Goal: Transaction & Acquisition: Purchase product/service

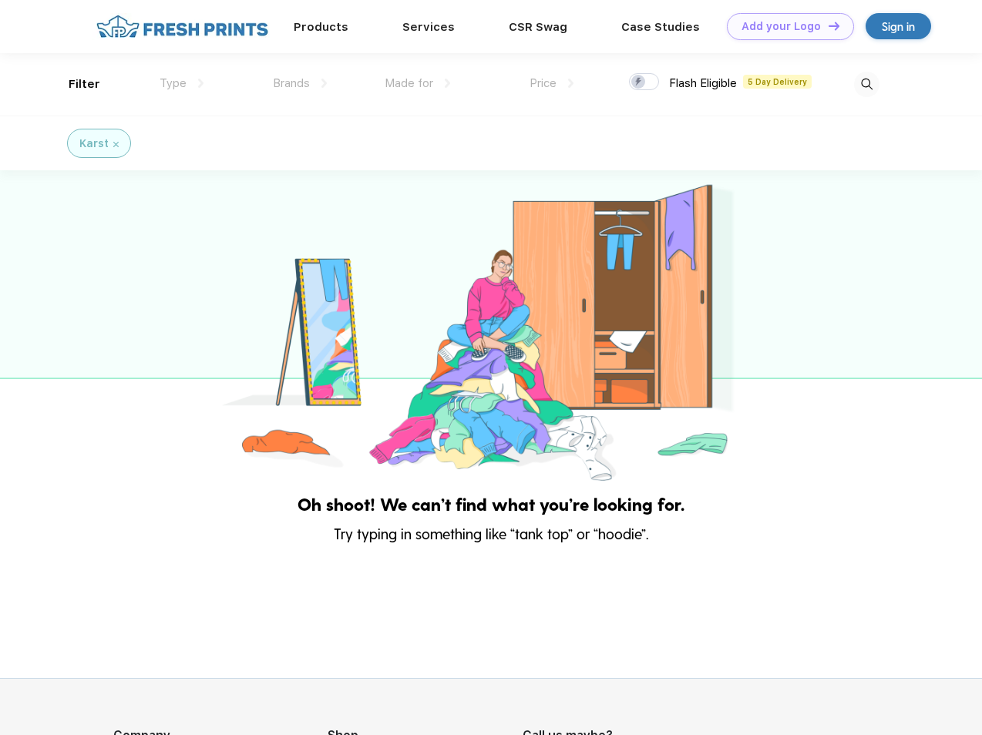
click at [785, 26] on link "Add your Logo Design Tool" at bounding box center [790, 26] width 127 height 27
click at [0, 0] on div "Design Tool" at bounding box center [0, 0] width 0 height 0
click at [827, 25] on link "Add your Logo Design Tool" at bounding box center [790, 26] width 127 height 27
click at [74, 84] on div "Filter" at bounding box center [85, 85] width 32 height 18
click at [182, 83] on span "Type" at bounding box center [173, 83] width 27 height 14
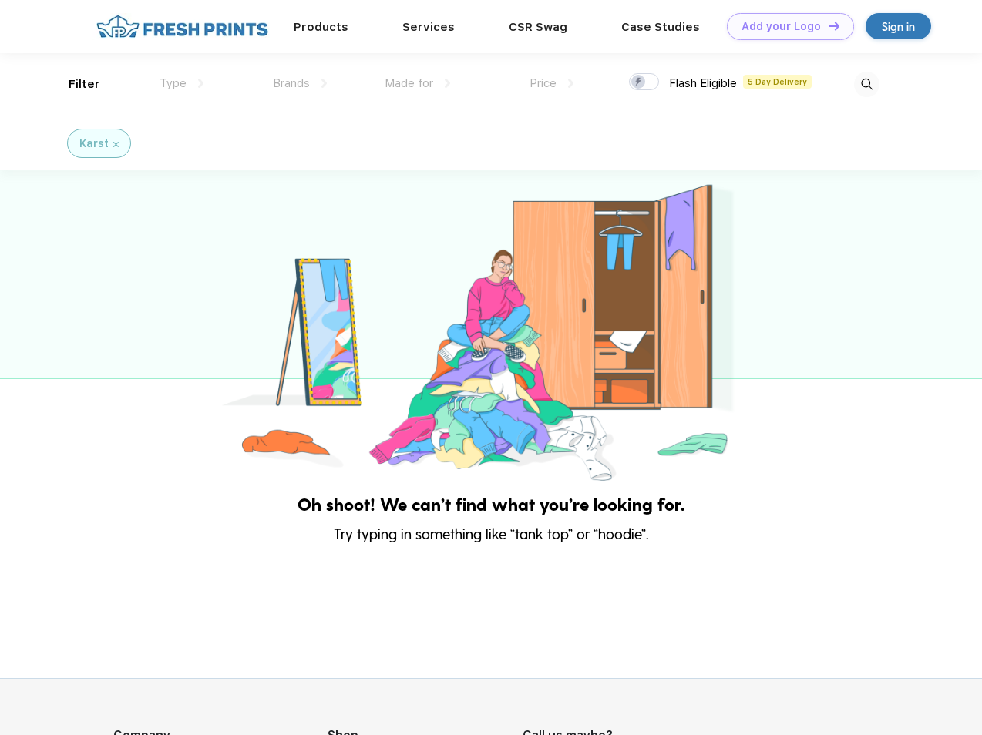
click at [300, 83] on span "Brands" at bounding box center [291, 83] width 37 height 14
click at [418, 83] on span "Made for" at bounding box center [409, 83] width 49 height 14
click at [552, 83] on span "Price" at bounding box center [543, 83] width 27 height 14
click at [645, 82] on div at bounding box center [644, 81] width 30 height 17
click at [639, 82] on input "checkbox" at bounding box center [634, 77] width 10 height 10
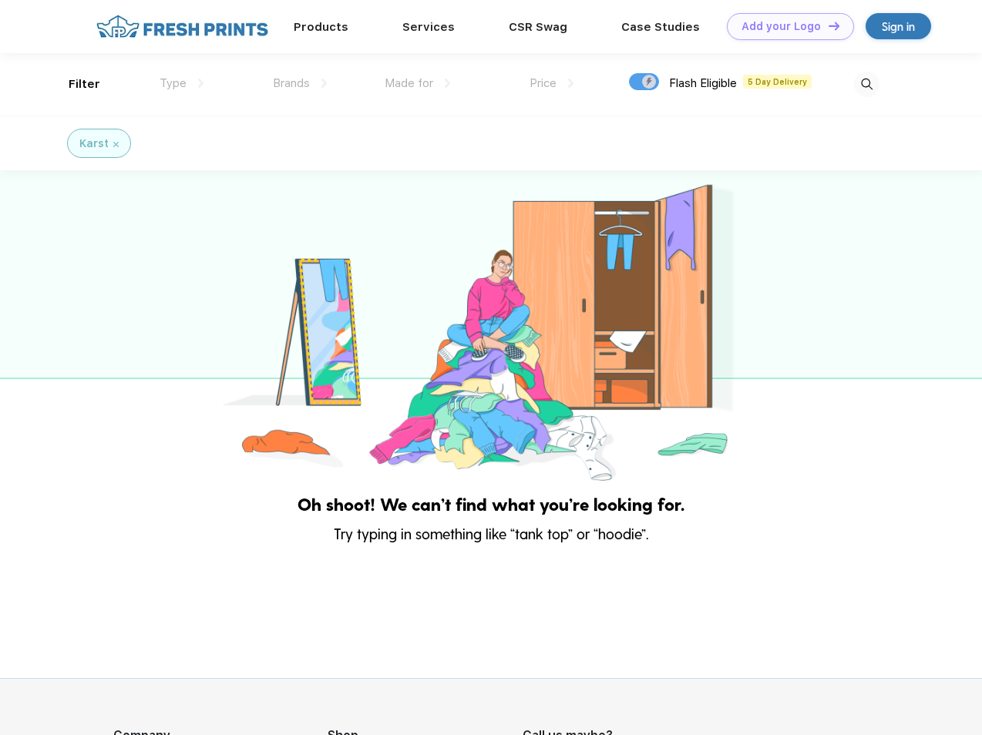
click at [867, 84] on img at bounding box center [866, 84] width 25 height 25
